Goal: Information Seeking & Learning: Learn about a topic

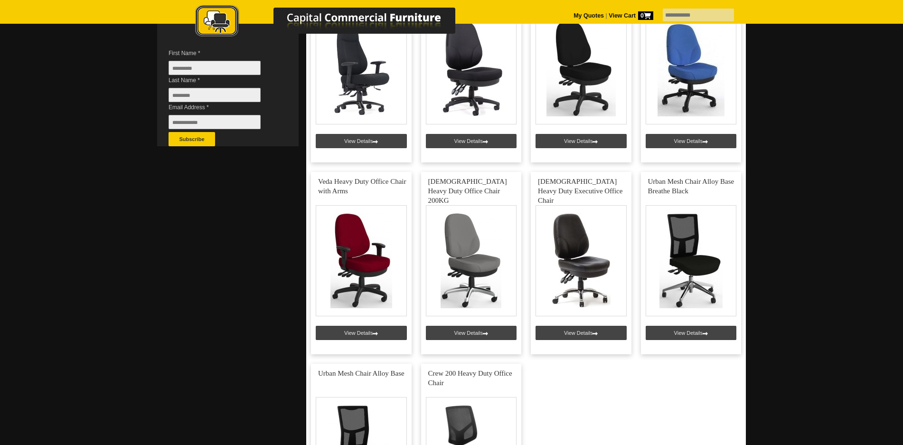
scroll to position [267, 0]
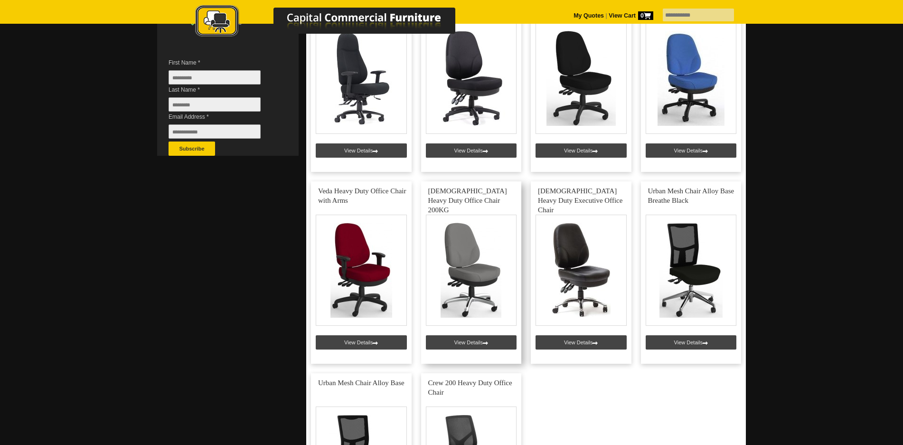
click at [492, 269] on link at bounding box center [471, 272] width 101 height 182
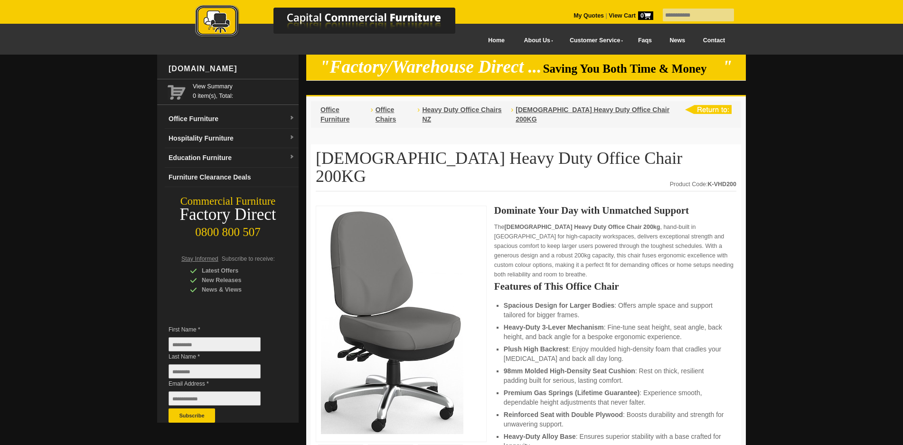
scroll to position [133, 0]
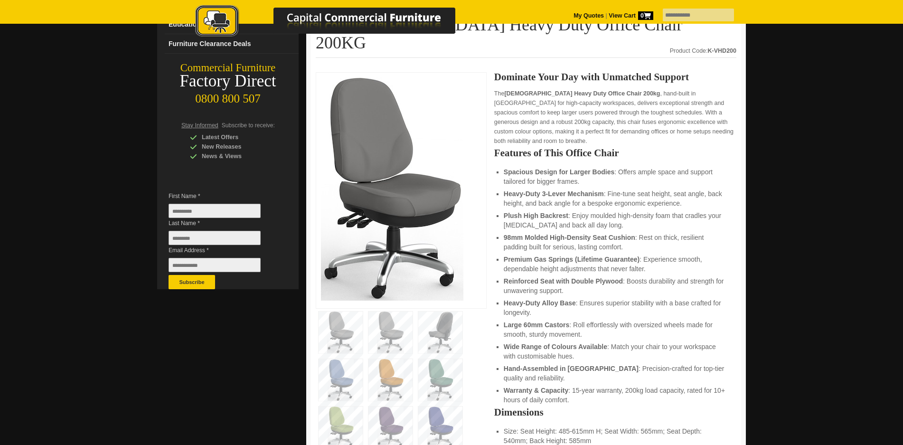
click at [434, 311] on img at bounding box center [440, 332] width 44 height 42
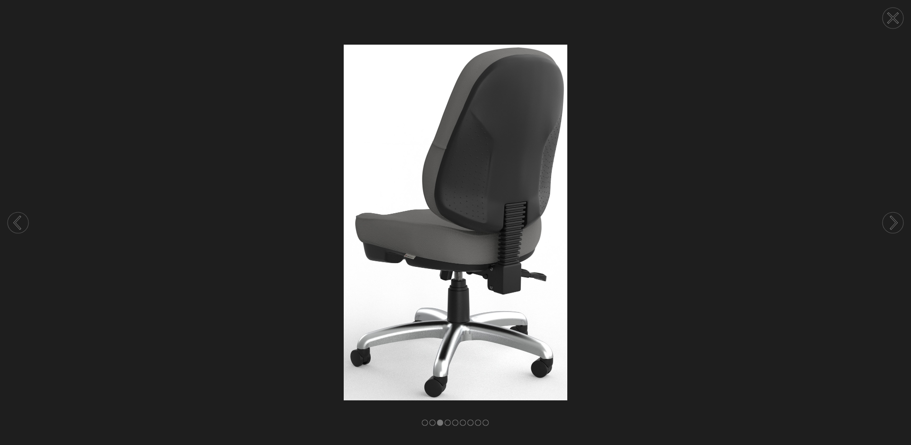
click at [894, 19] on icon at bounding box center [893, 18] width 9 height 9
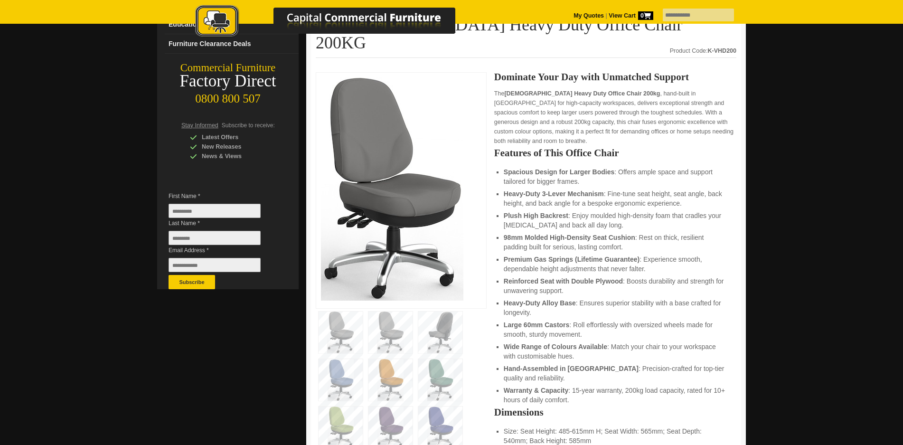
click at [390, 314] on img at bounding box center [390, 332] width 44 height 42
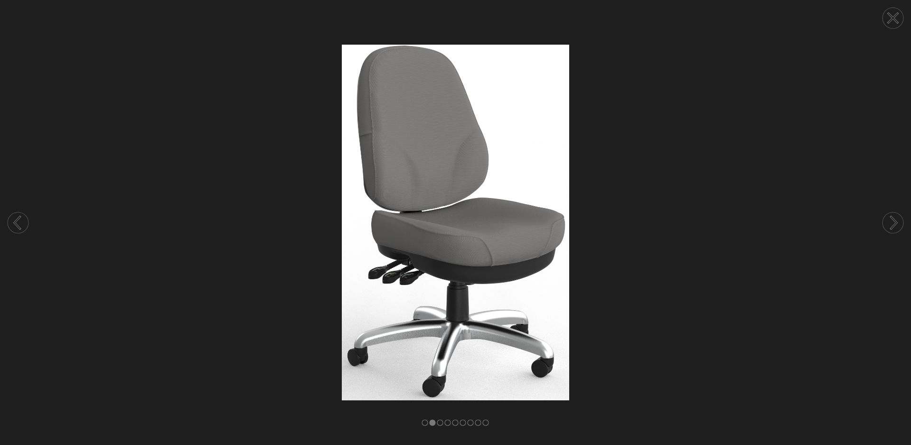
click at [887, 15] on circle at bounding box center [892, 18] width 21 height 21
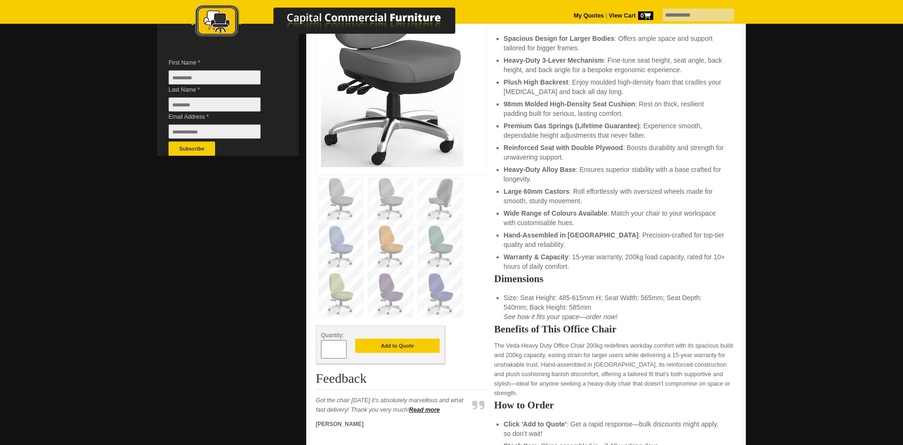
scroll to position [334, 0]
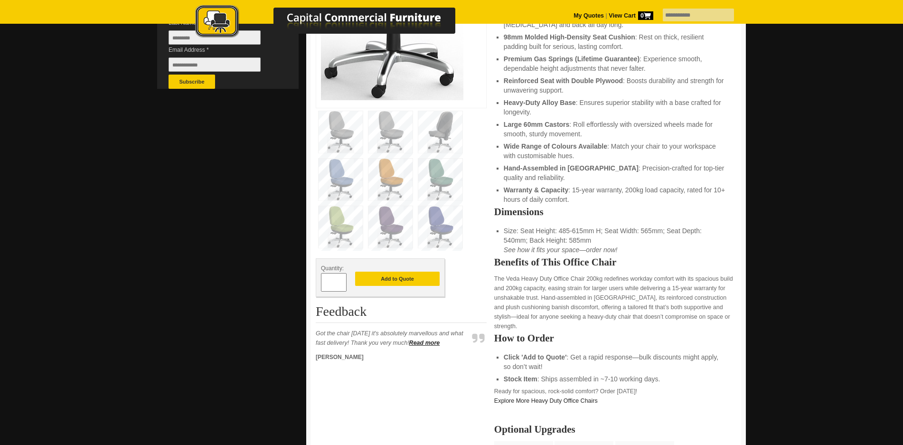
click at [436, 111] on img at bounding box center [440, 132] width 44 height 42
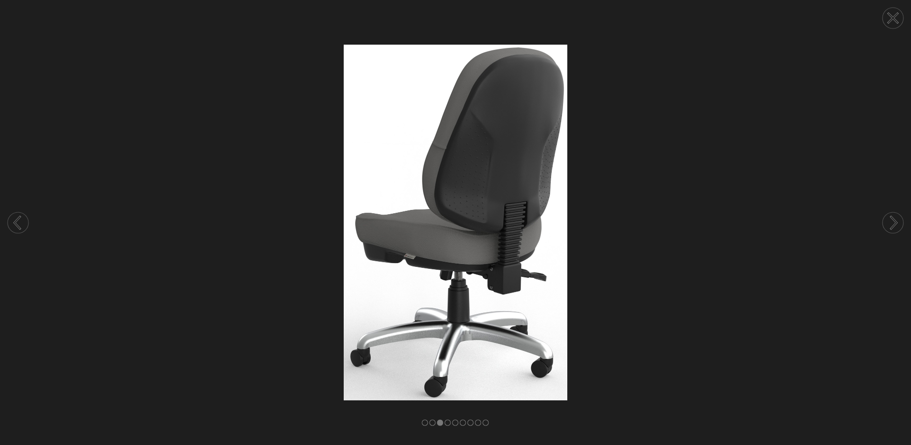
click at [890, 17] on circle at bounding box center [892, 18] width 21 height 21
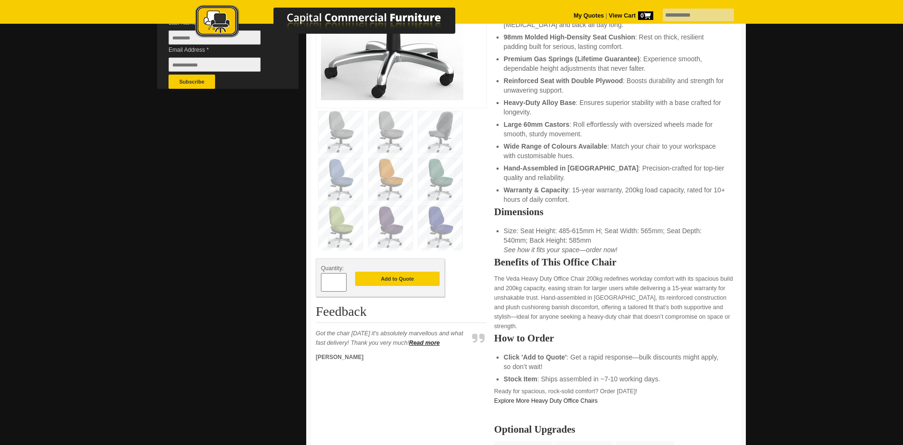
click at [347, 159] on img at bounding box center [341, 180] width 44 height 42
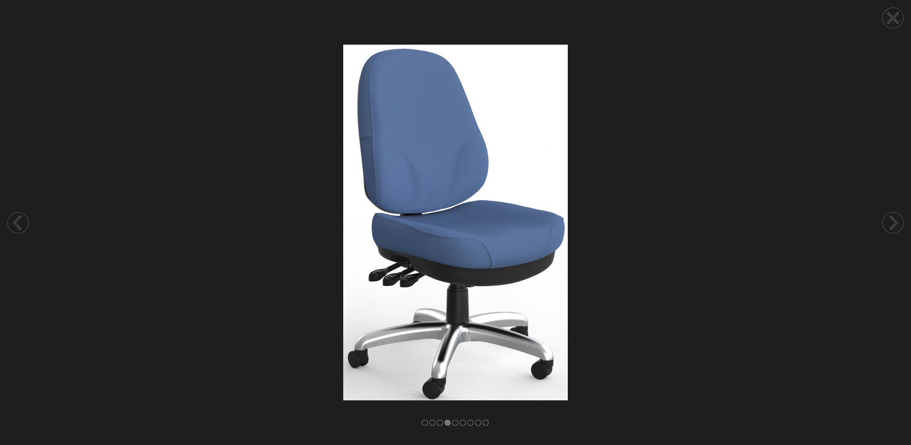
click at [897, 16] on circle at bounding box center [892, 18] width 21 height 21
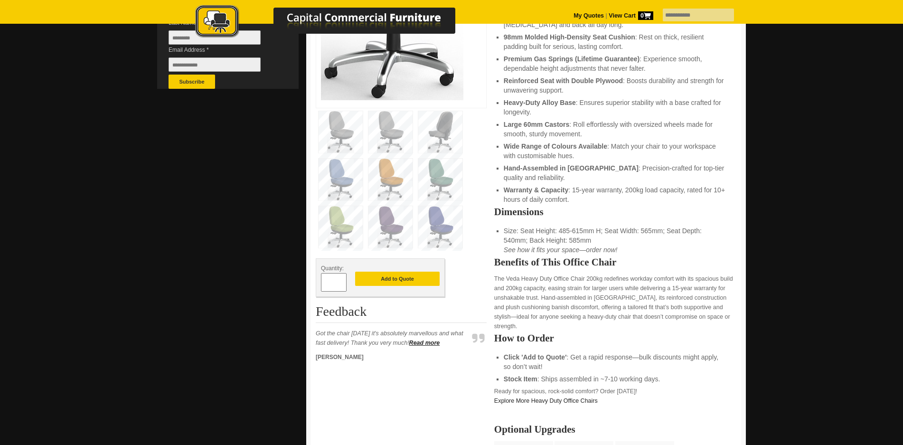
click at [712, 333] on h2 "How to Order" at bounding box center [615, 337] width 242 height 9
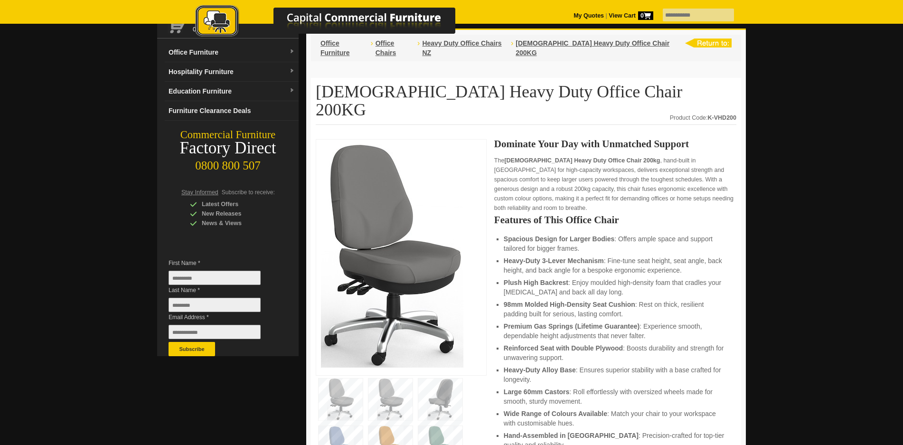
scroll to position [67, 0]
click at [443, 378] on img at bounding box center [440, 399] width 44 height 42
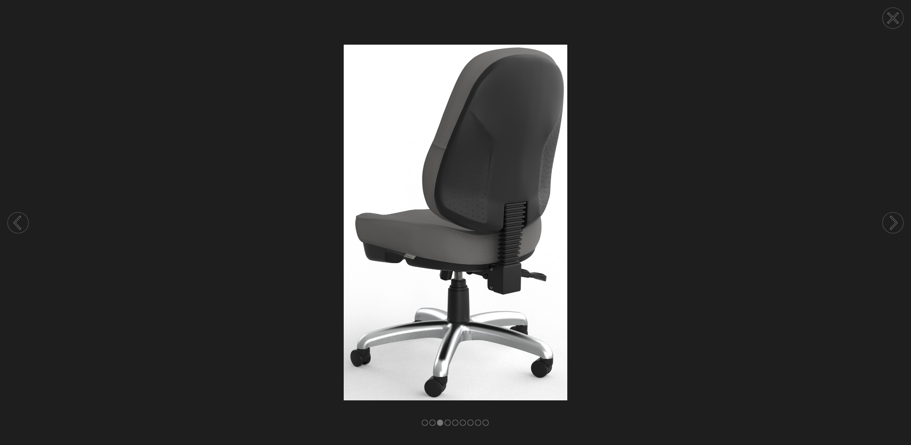
click at [902, 16] on icon at bounding box center [893, 18] width 36 height 36
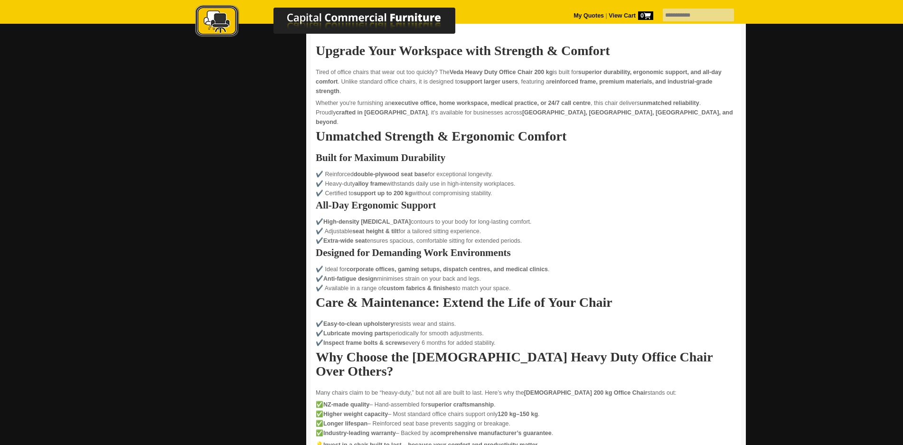
scroll to position [1267, 0]
